Goal: Transaction & Acquisition: Purchase product/service

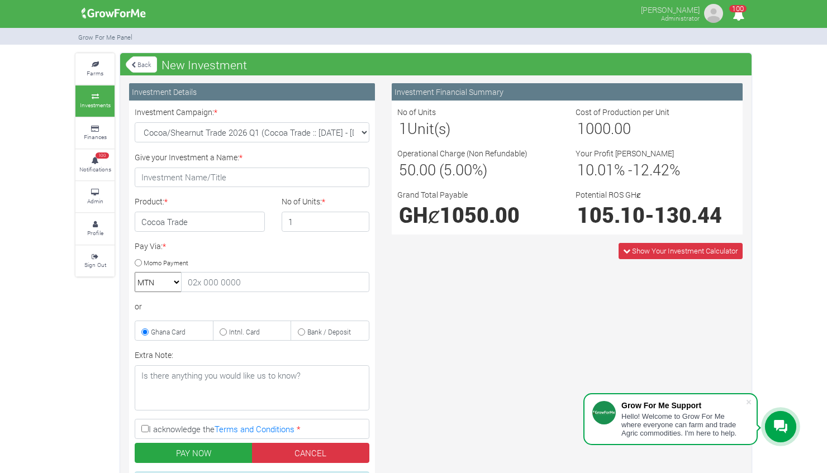
click at [91, 94] on icon at bounding box center [95, 97] width 34 height 6
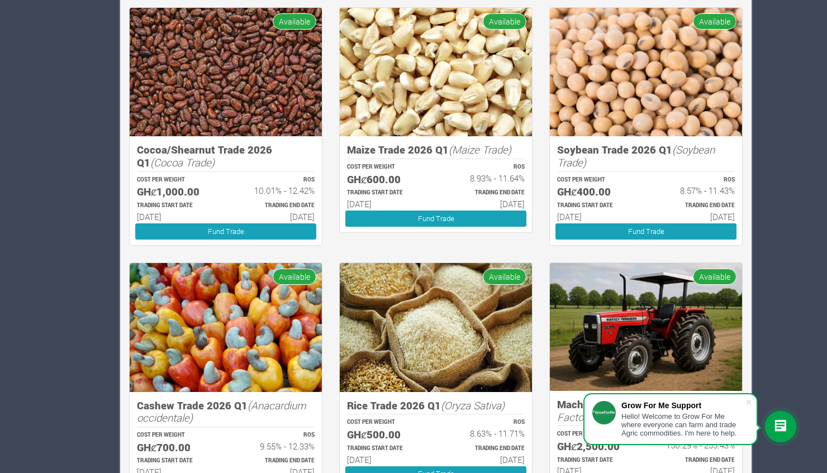
scroll to position [936, 0]
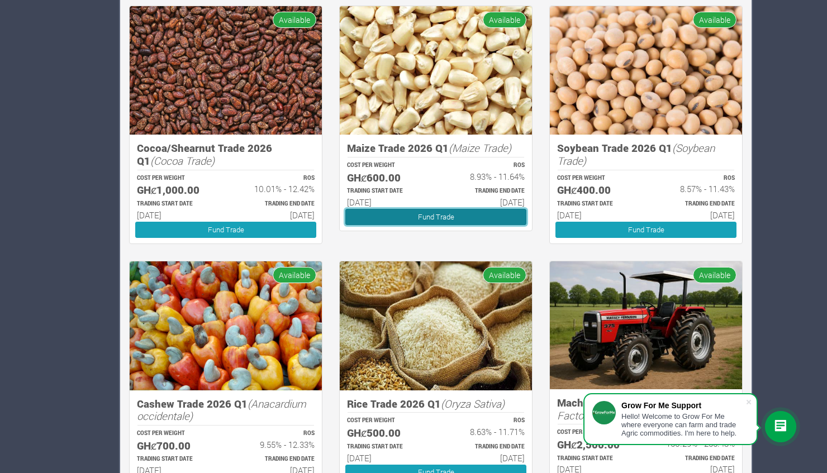
click at [414, 220] on link "Fund Trade" at bounding box center [435, 217] width 181 height 16
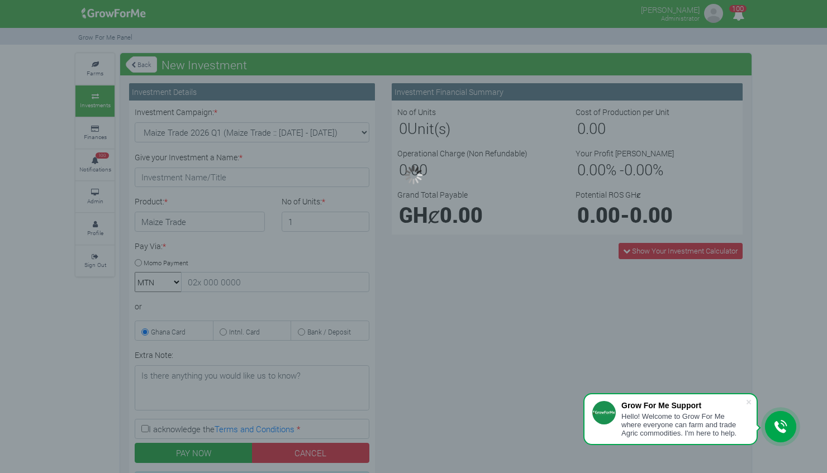
type input "1"
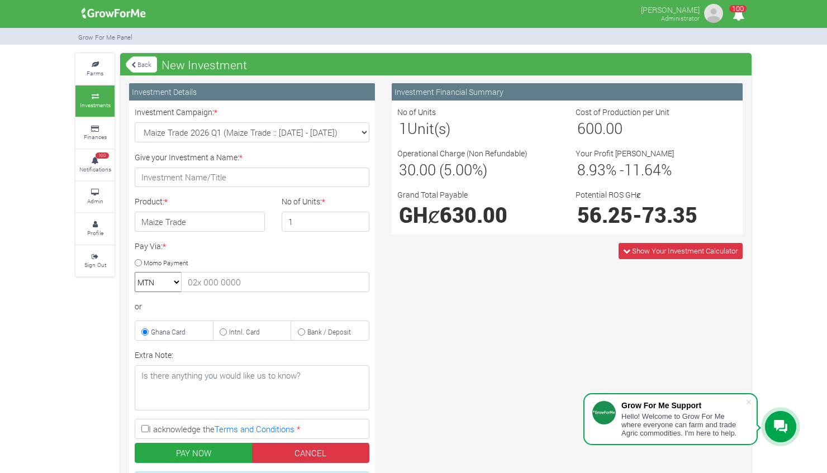
click at [102, 101] on small "Investments" at bounding box center [95, 105] width 31 height 8
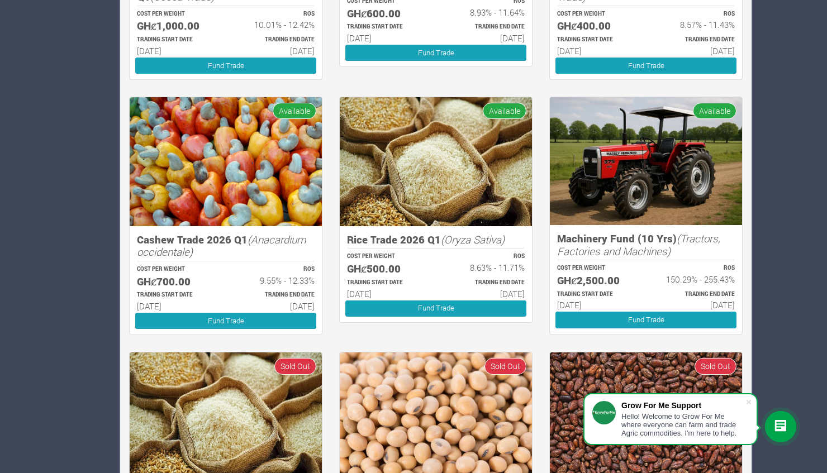
scroll to position [1102, 0]
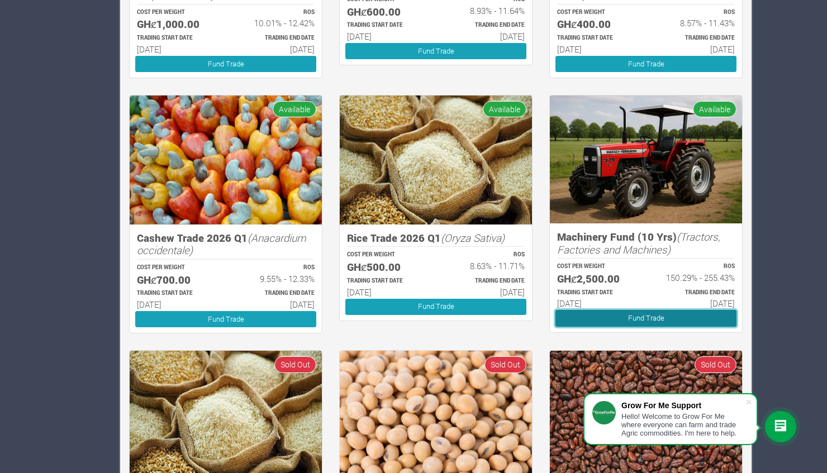
click at [629, 319] on link "Fund Trade" at bounding box center [645, 318] width 181 height 16
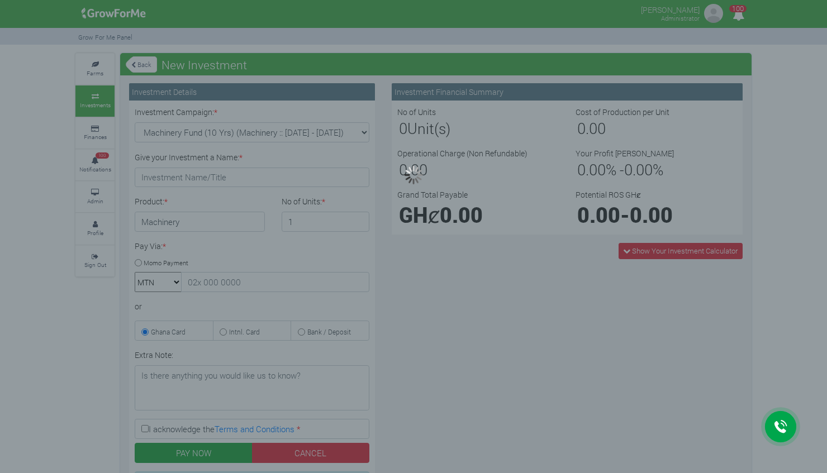
type input "1"
